Goal: Navigation & Orientation: Find specific page/section

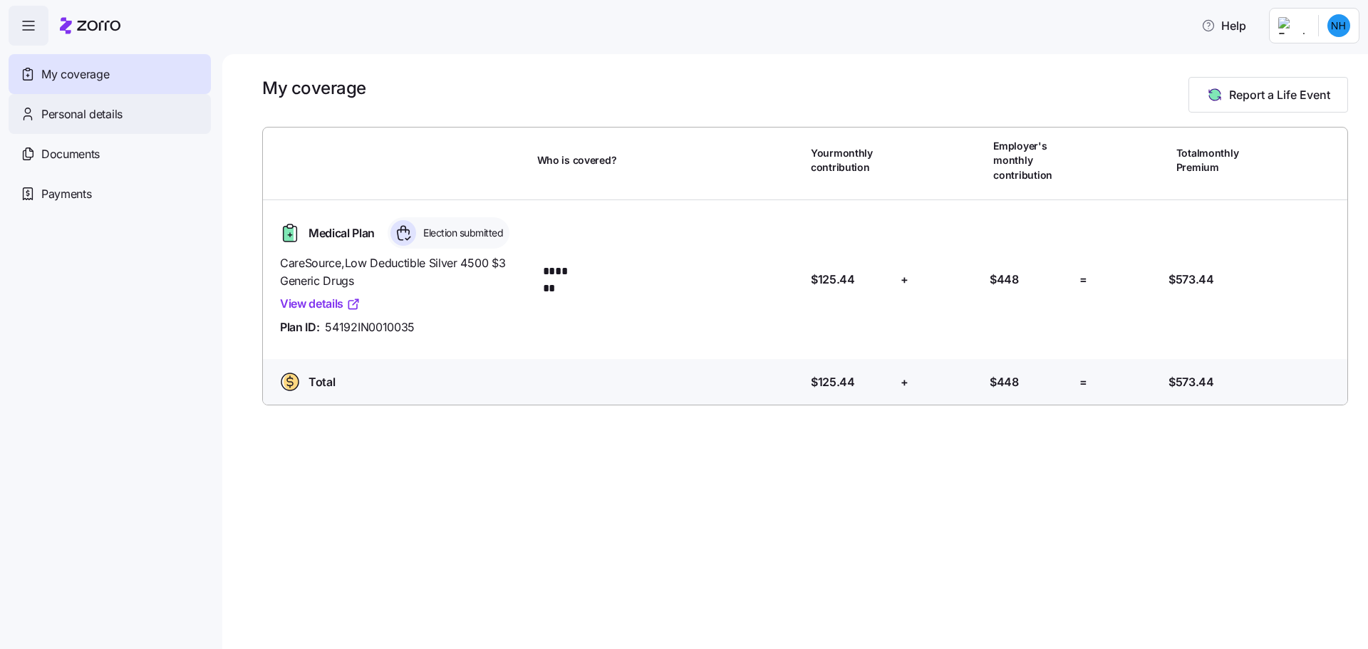
click at [152, 114] on div "Personal details" at bounding box center [110, 114] width 202 height 40
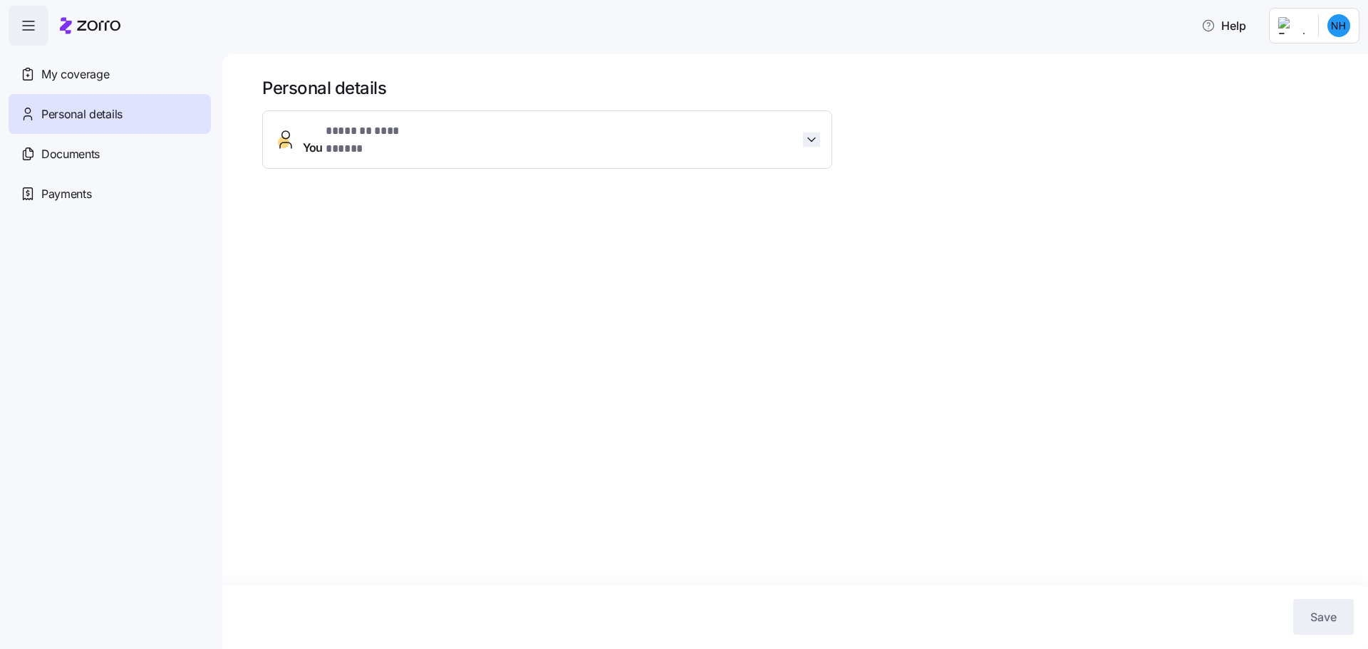
click at [819, 137] on span "button" at bounding box center [811, 139] width 17 height 14
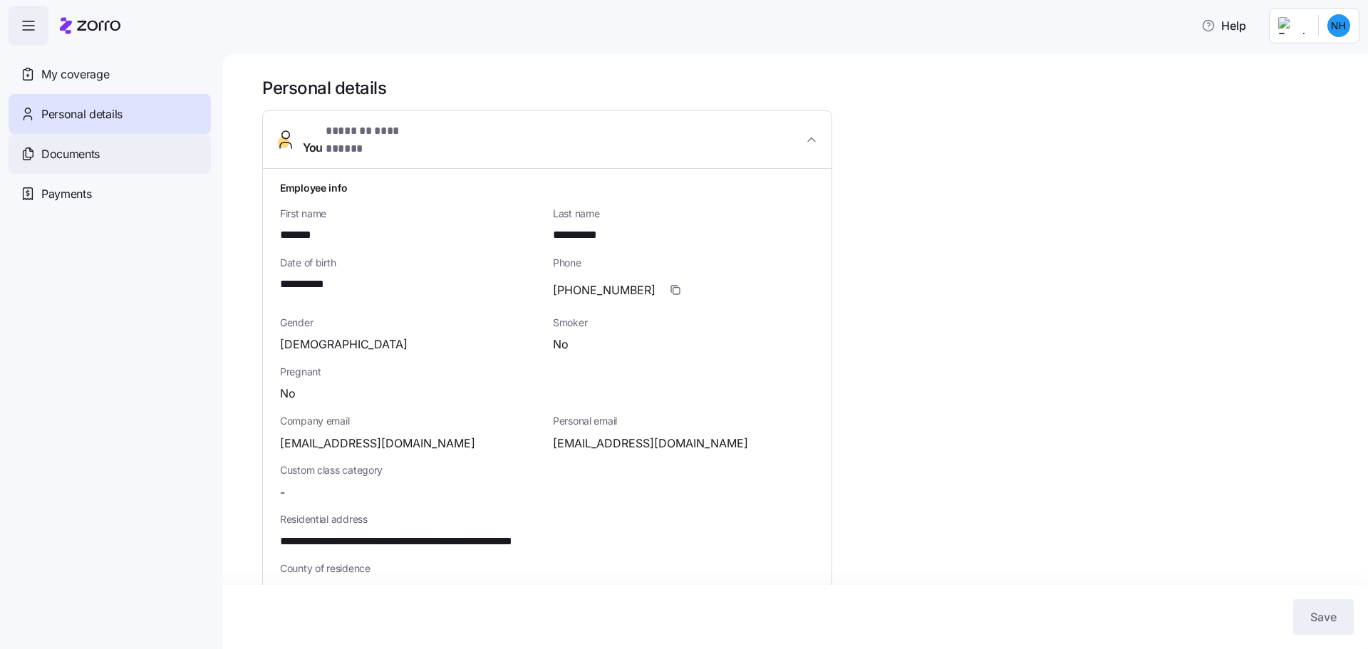
click at [118, 152] on div "Documents" at bounding box center [110, 154] width 202 height 40
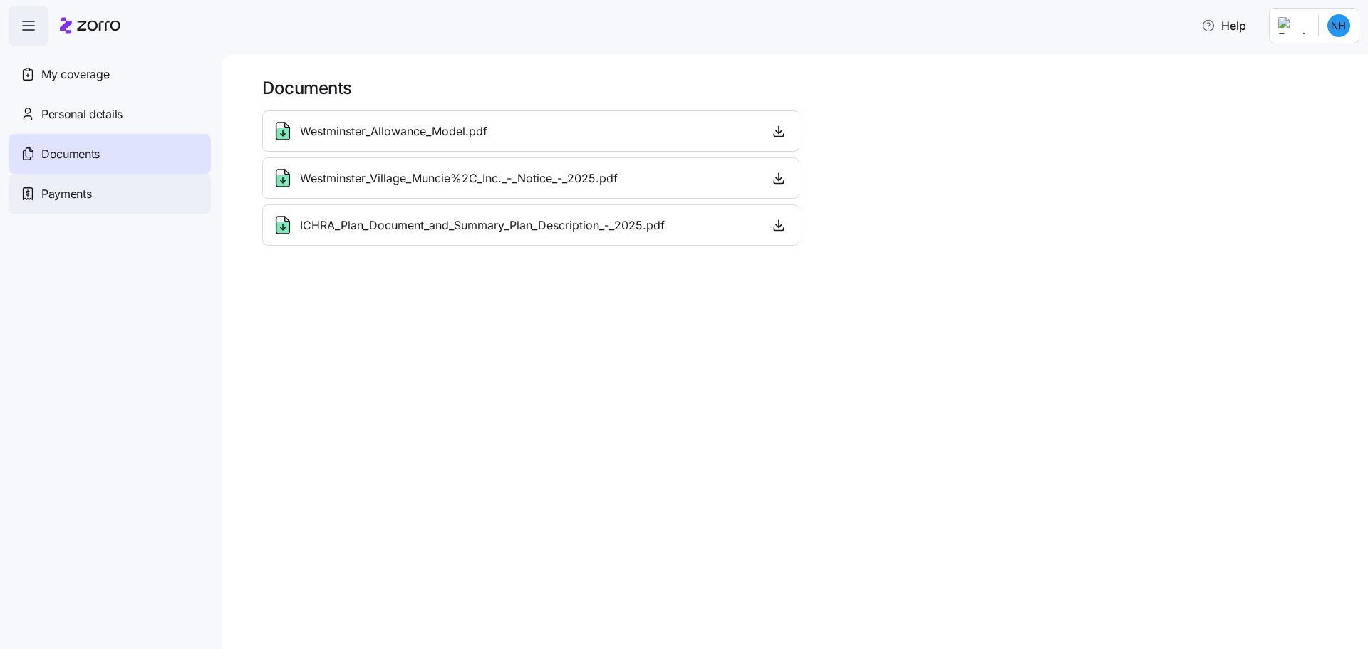
click at [80, 197] on span "Payments" at bounding box center [66, 194] width 50 height 18
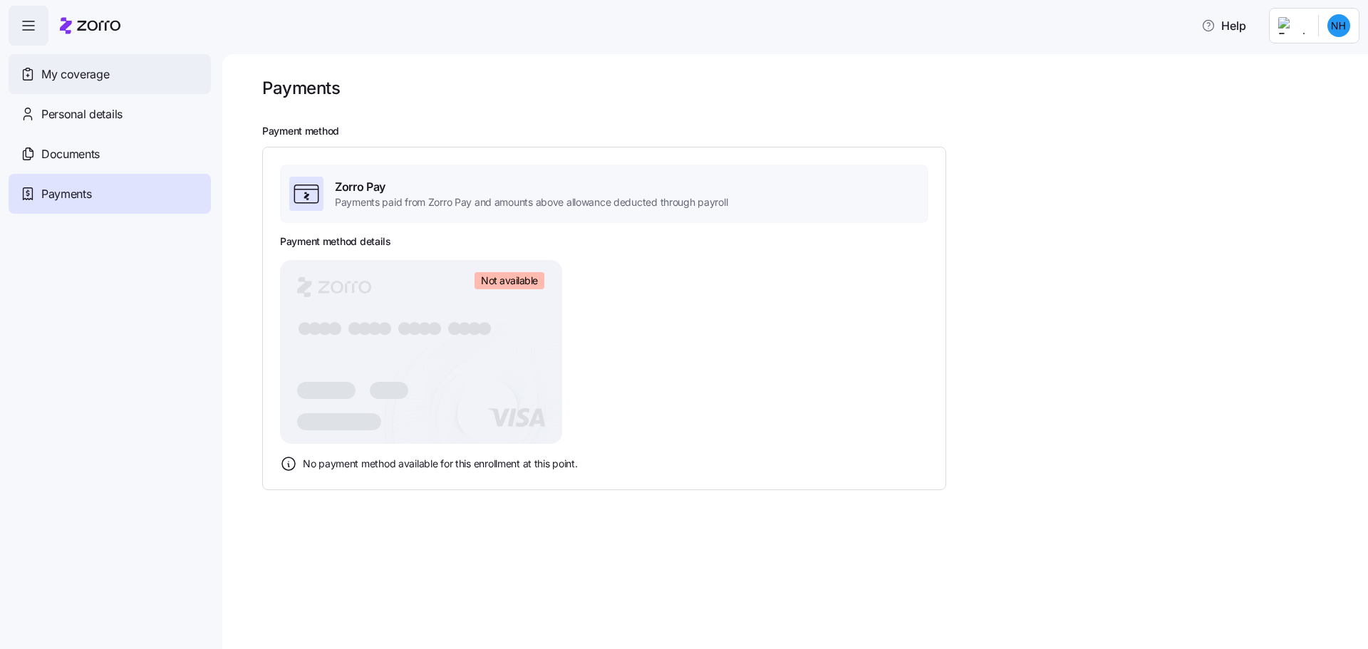
click at [47, 84] on div "My coverage" at bounding box center [110, 74] width 202 height 40
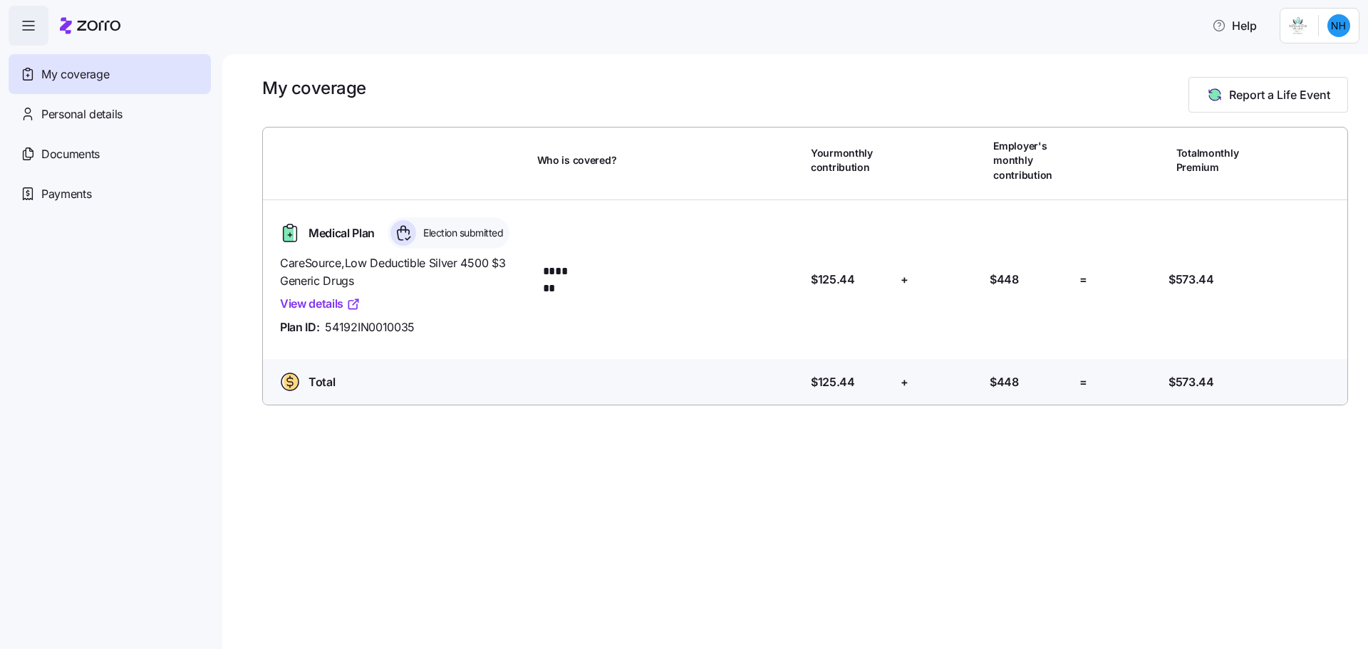
click at [33, 26] on icon "button" at bounding box center [28, 25] width 17 height 17
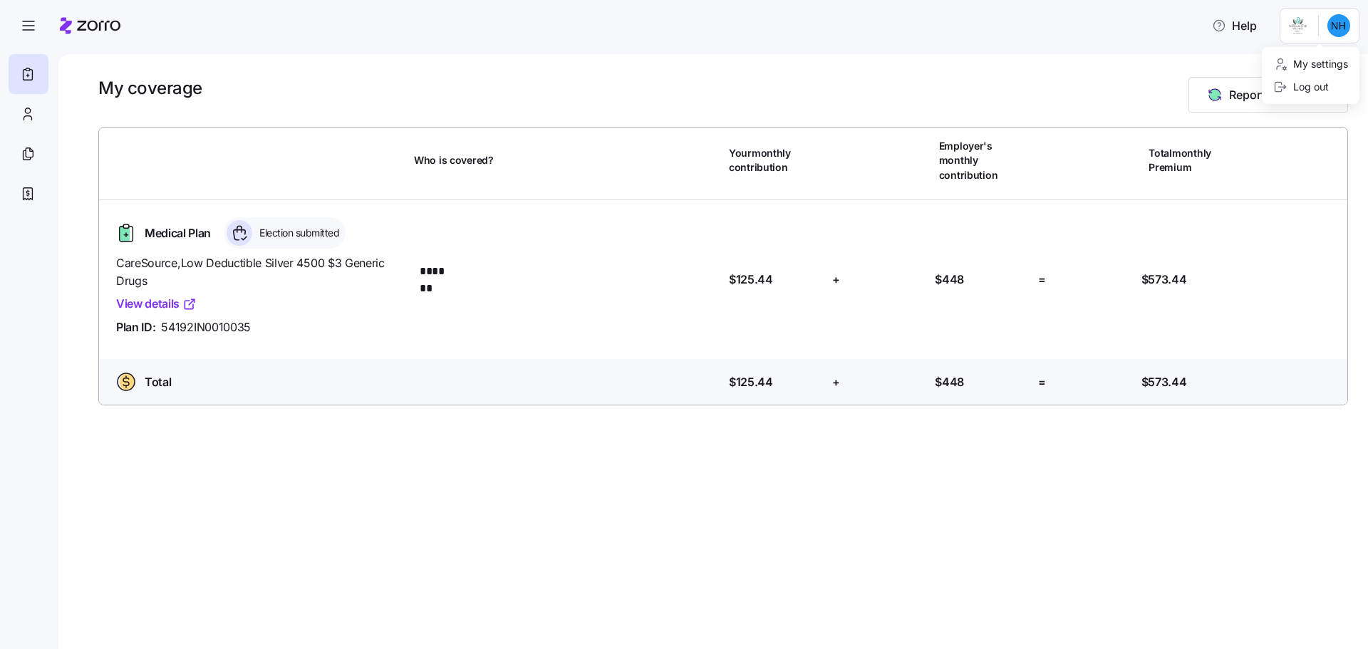
click at [1340, 19] on html "Help My coverage Report a Life Event Who is covered? Your monthly contribution …" at bounding box center [684, 320] width 1368 height 640
click at [1313, 90] on div "Log out" at bounding box center [1301, 87] width 56 height 16
